Goal: Task Accomplishment & Management: Use online tool/utility

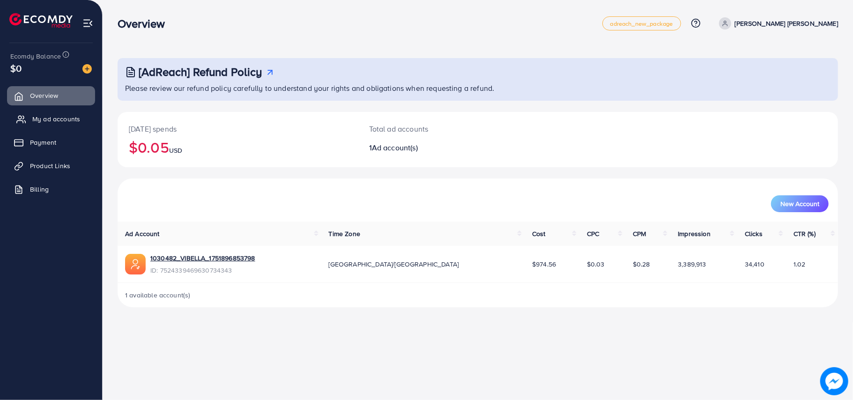
click at [73, 119] on span "My ad accounts" at bounding box center [56, 118] width 48 height 9
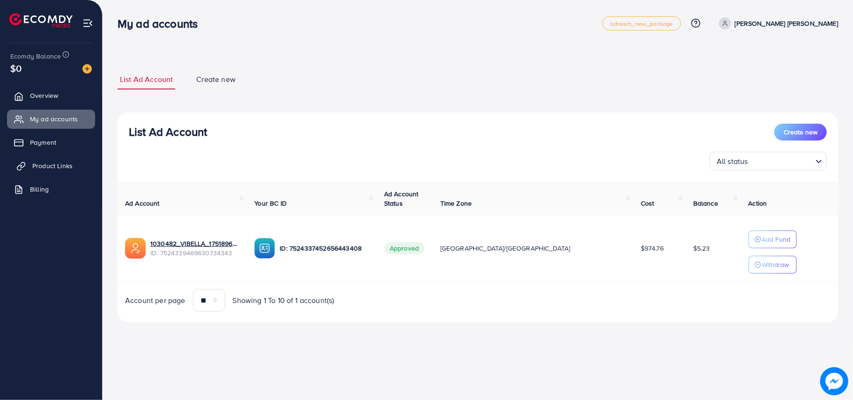
click at [75, 159] on link "Product Links" at bounding box center [51, 165] width 88 height 19
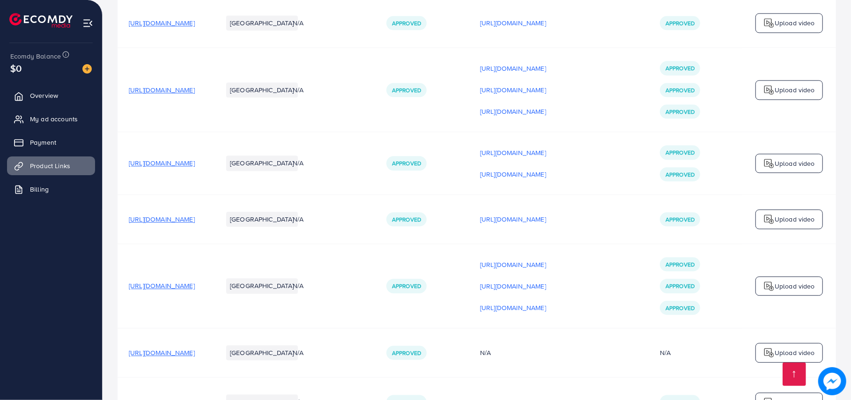
scroll to position [1787, 0]
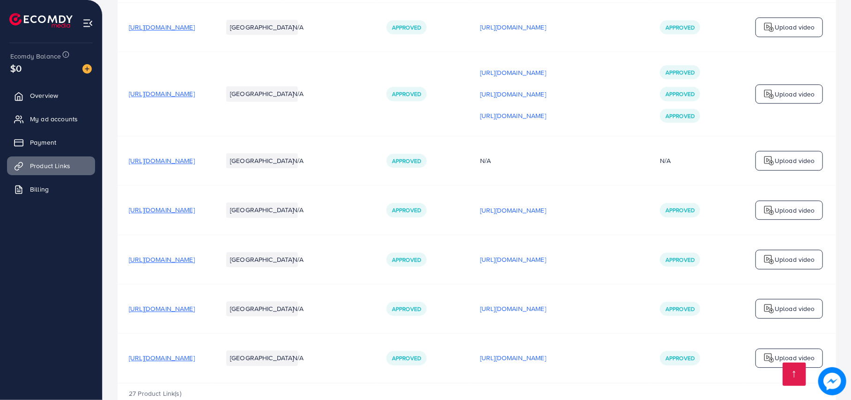
click at [195, 304] on span "[URL][DOMAIN_NAME]" at bounding box center [162, 308] width 66 height 9
